Goal: Check status: Check status

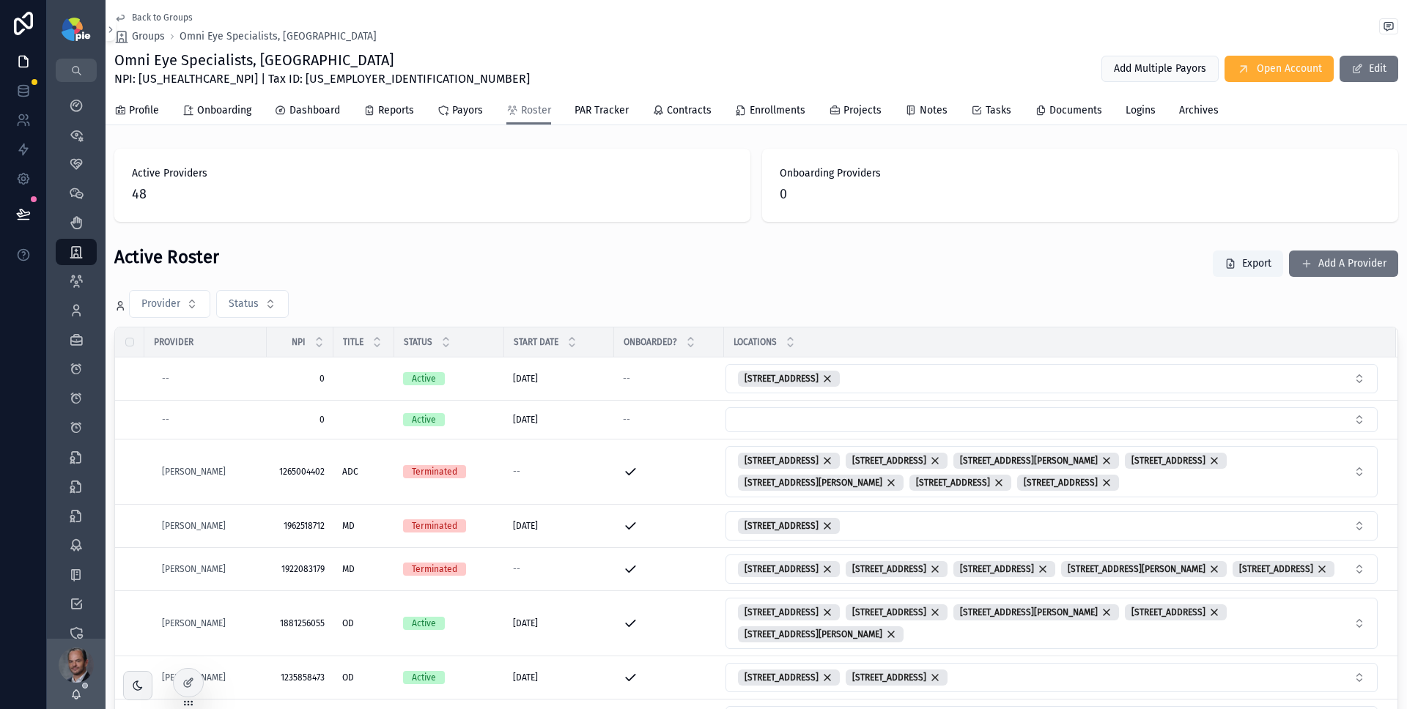
scroll to position [618, 0]
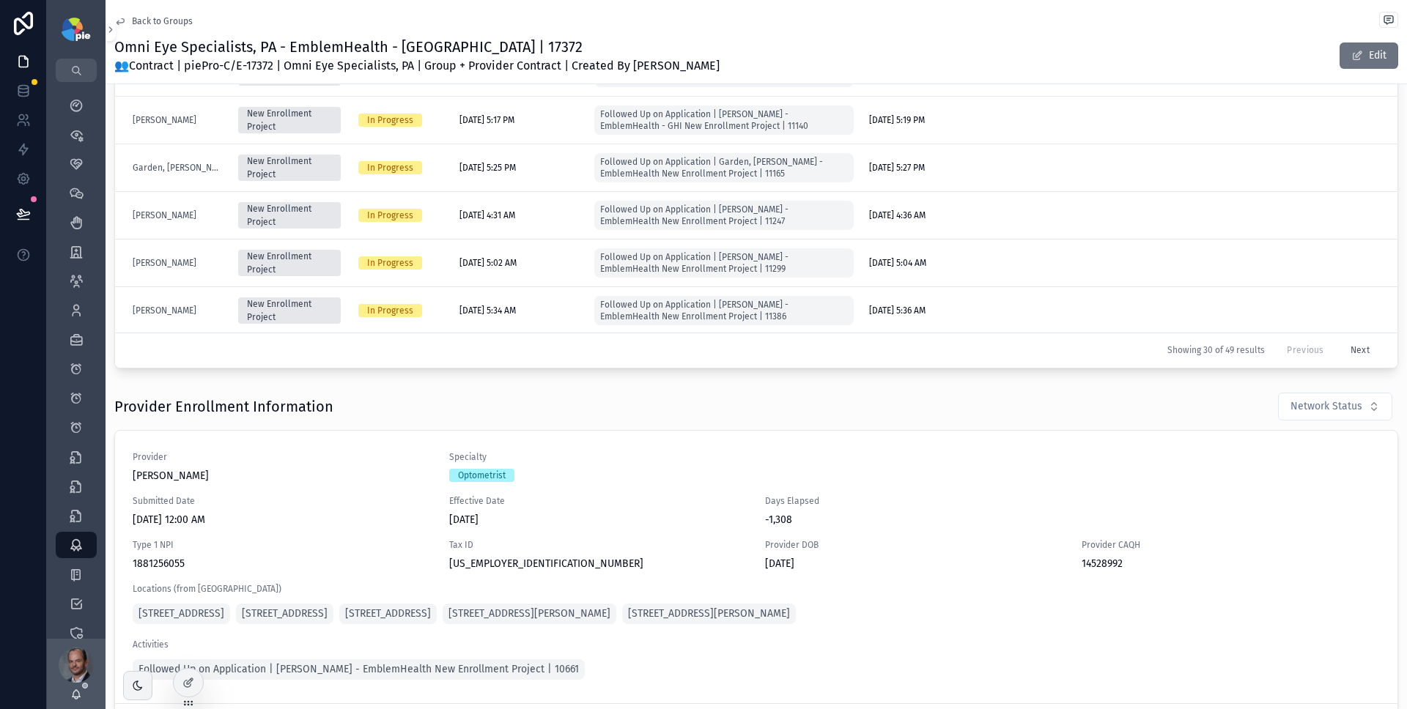
scroll to position [518, 0]
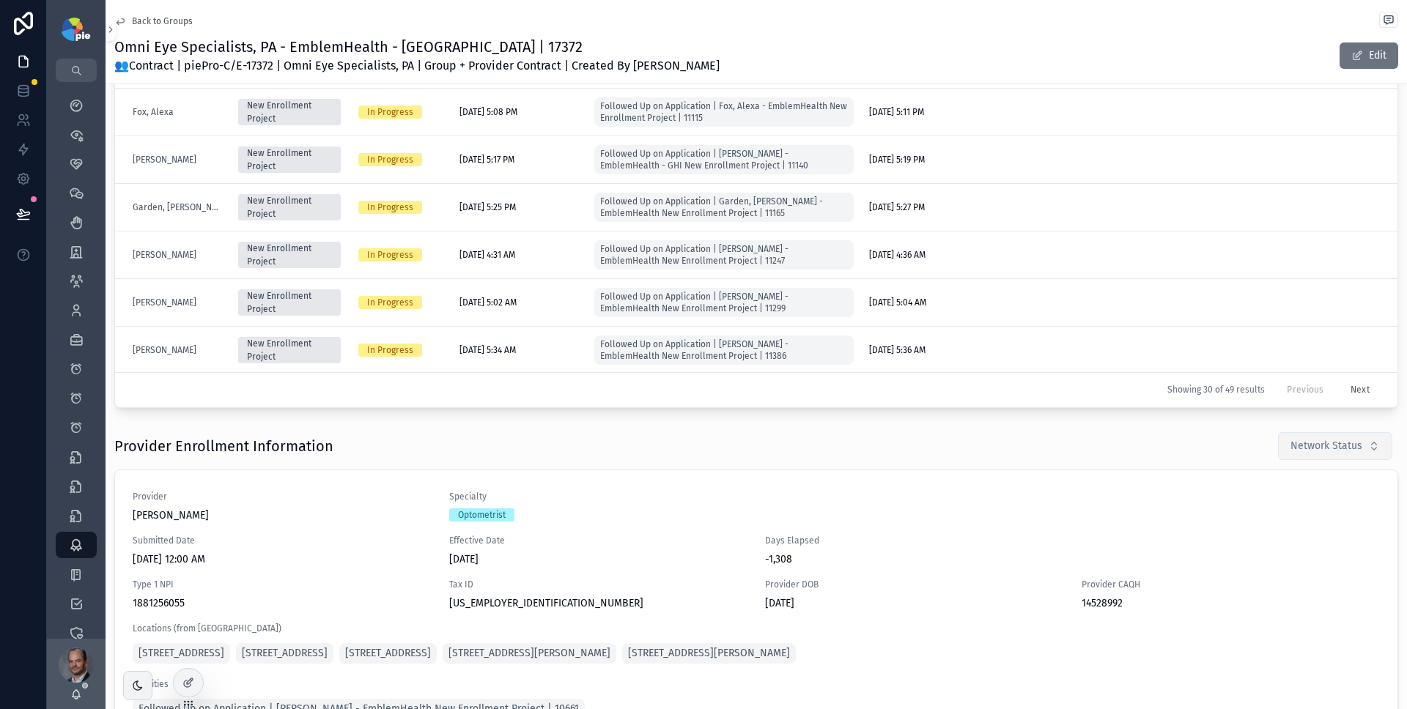
click at [1364, 451] on button "Network Status" at bounding box center [1335, 446] width 114 height 28
click at [1273, 525] on div "Pending" at bounding box center [1315, 528] width 176 height 23
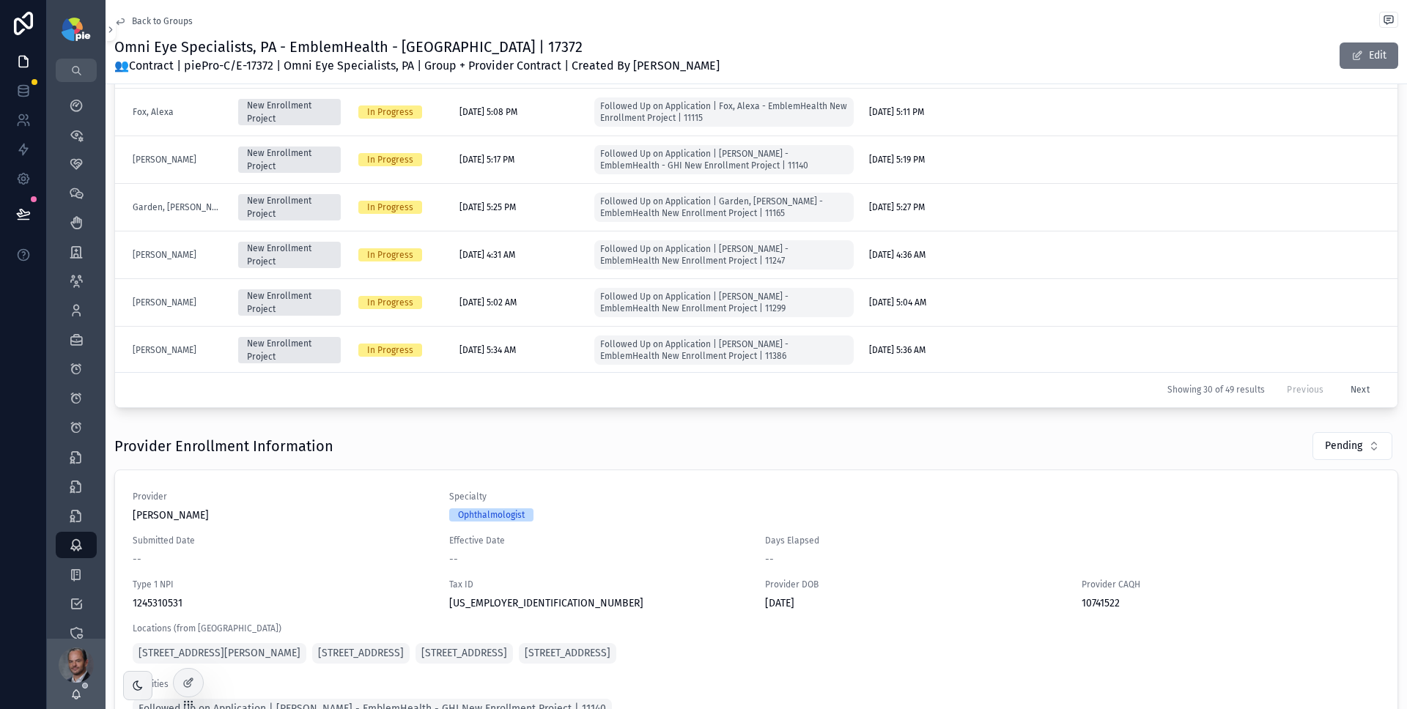
click at [876, 445] on div "Provider Enrollment Information Pending" at bounding box center [756, 446] width 1284 height 29
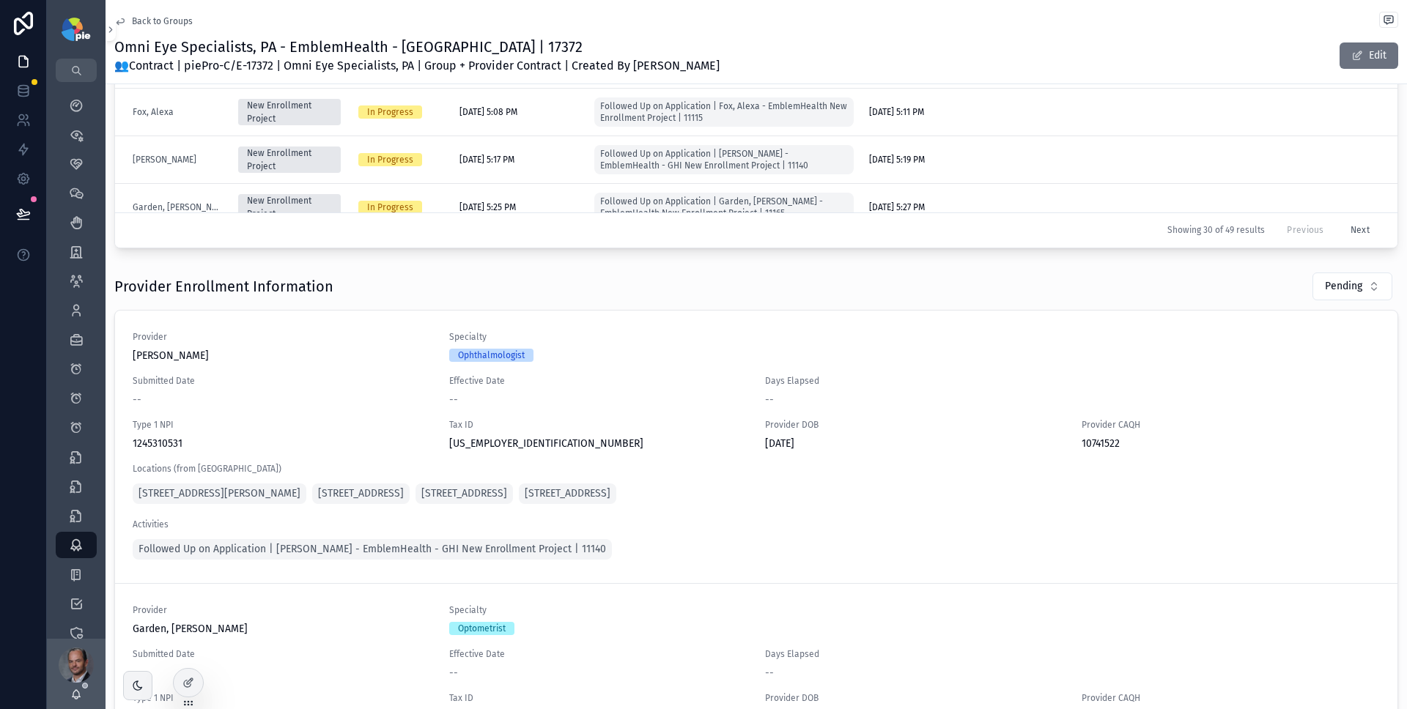
scroll to position [209, 0]
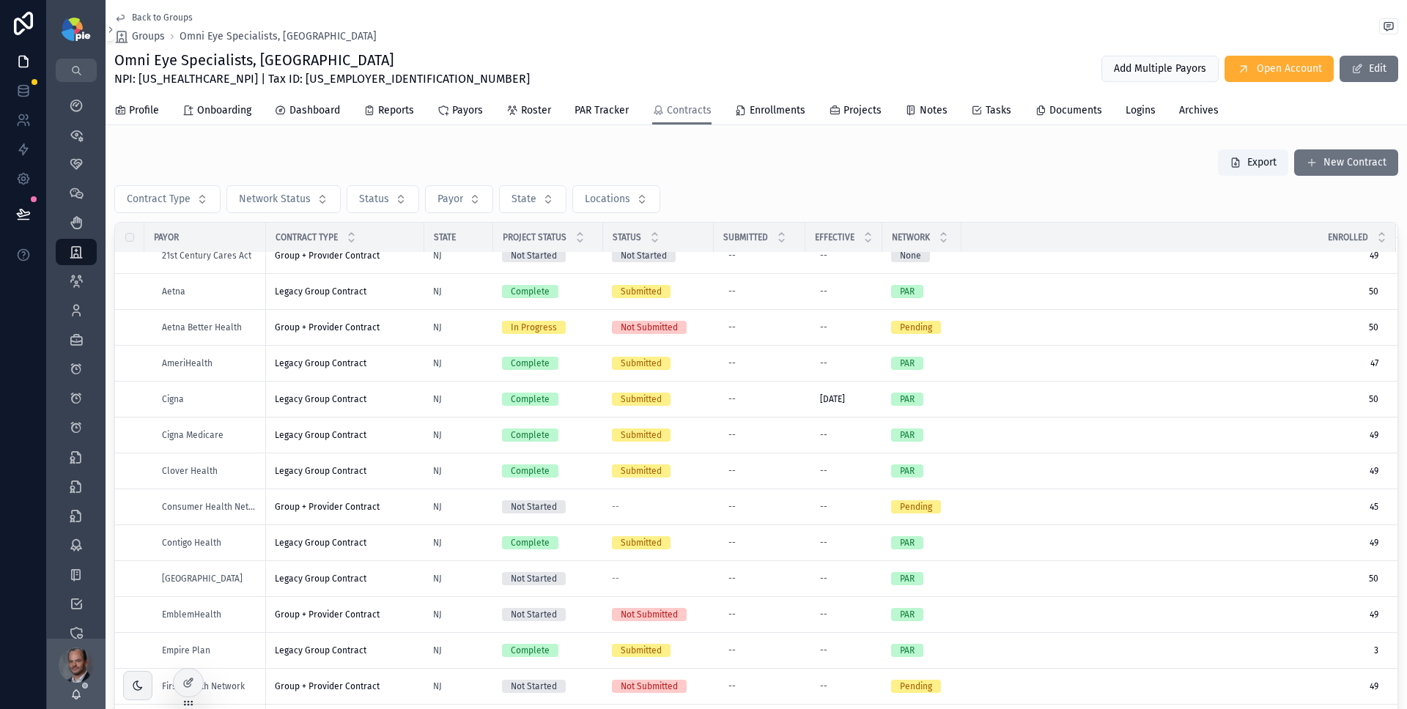
scroll to position [70, 0]
